Goal: Find specific page/section: Find specific page/section

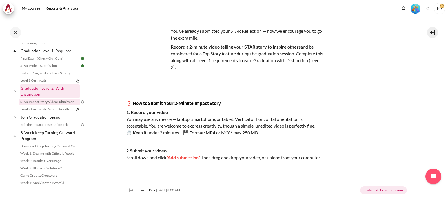
scroll to position [572, 0]
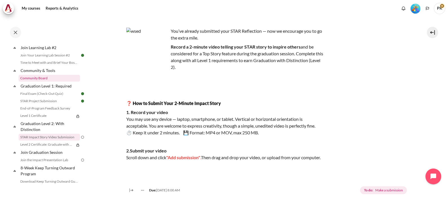
click at [42, 81] on link "Community Board" at bounding box center [49, 78] width 61 height 7
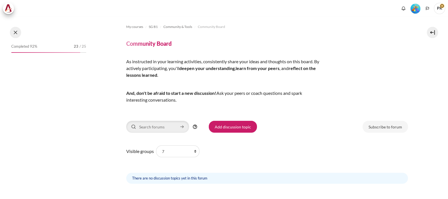
click at [20, 34] on button at bounding box center [15, 32] width 11 height 11
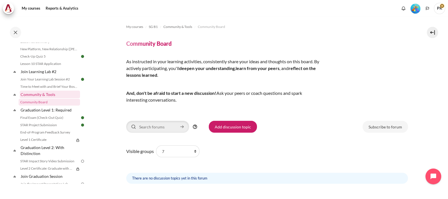
scroll to position [477, 0]
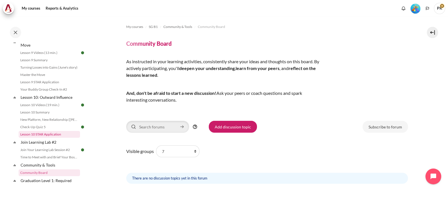
click at [48, 138] on link "Lesson 10 STAR Application" at bounding box center [49, 134] width 61 height 7
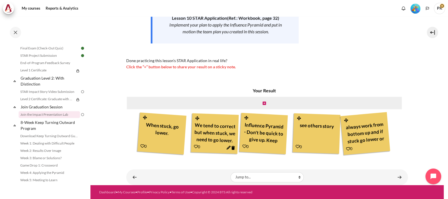
scroll to position [634, 0]
